Goal: Navigation & Orientation: Find specific page/section

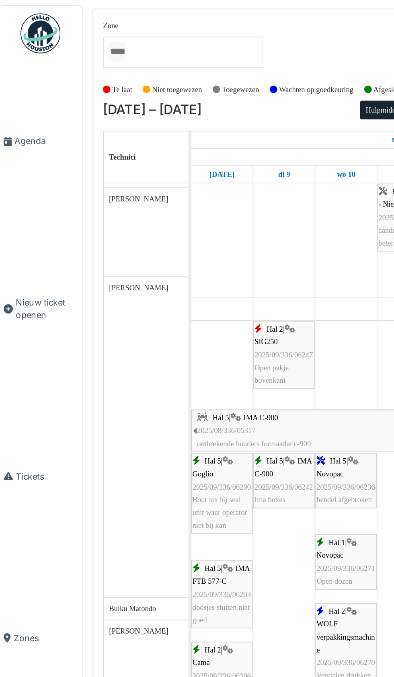
scroll to position [80, 0]
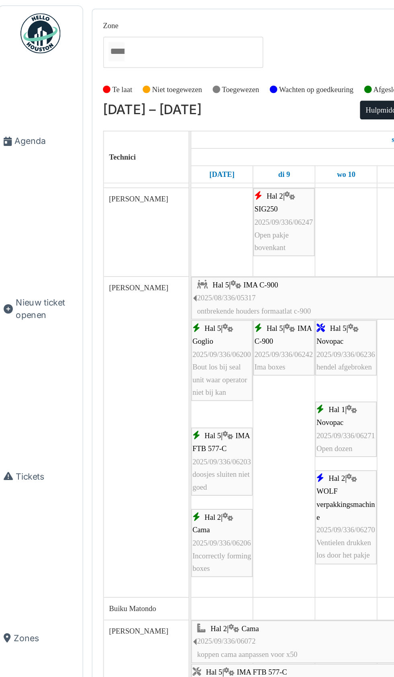
click at [24, 89] on span "Agenda" at bounding box center [32, 85] width 38 height 8
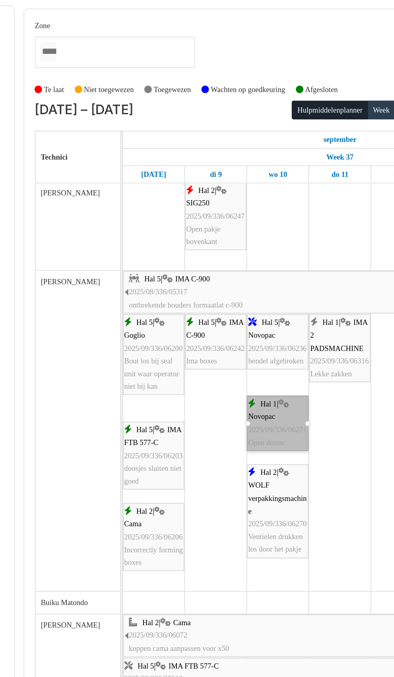
scroll to position [84, 0]
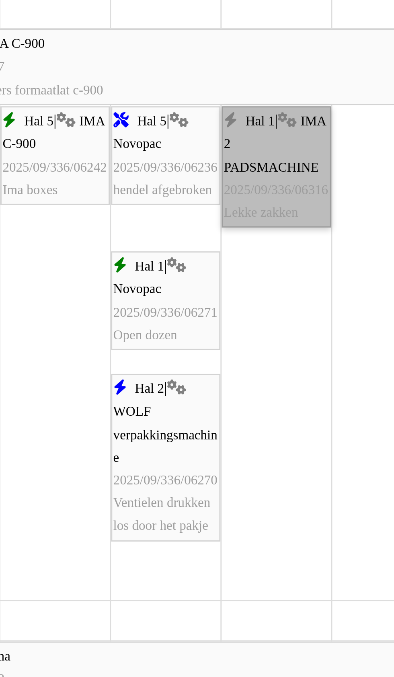
click at [252, 214] on link "Hal 1 | IMA 2 PADSMACHINE 2025/09/336/06316 Lekke zakken" at bounding box center [250, 209] width 37 height 41
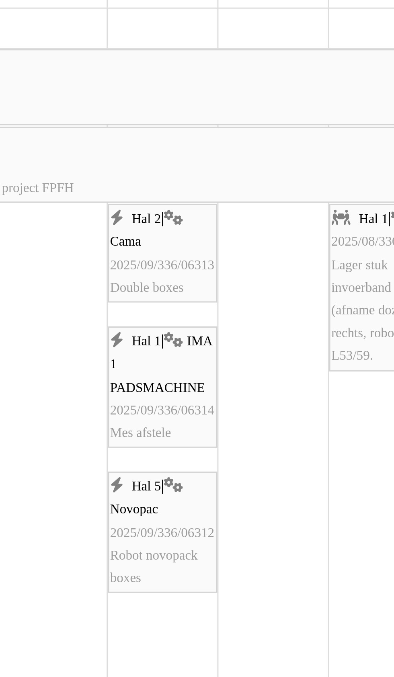
scroll to position [267, 0]
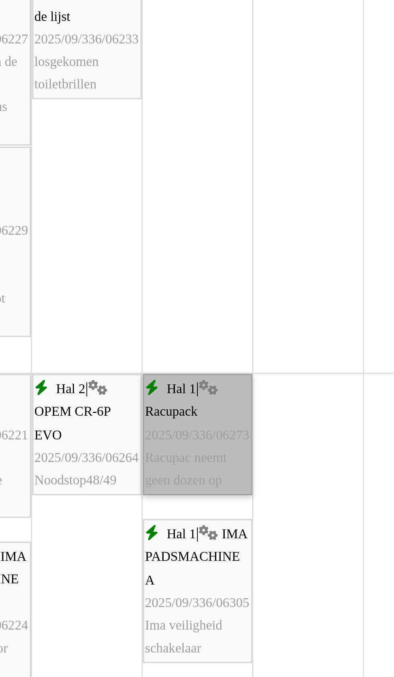
click at [249, 322] on link "Hal 1 | Racupack 2025/09/336/06273 Racupac neemt geen dozen op" at bounding box center [250, 318] width 37 height 41
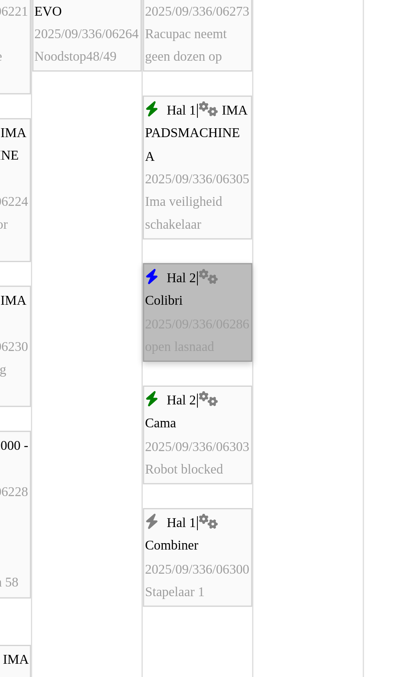
click at [249, 280] on link "Hal 2 | Colibri 2025/09/336/06286 open lasnaad" at bounding box center [250, 277] width 37 height 33
